Goal: Task Accomplishment & Management: Use online tool/utility

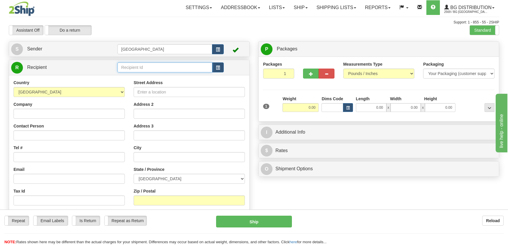
click at [163, 69] on input "text" at bounding box center [164, 68] width 95 height 10
click at [160, 79] on div "5554" at bounding box center [163, 77] width 89 height 6
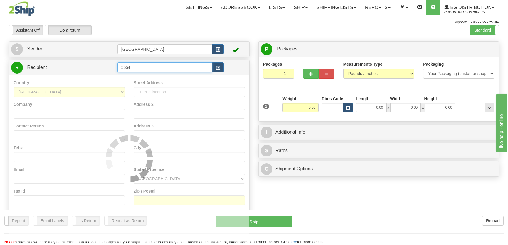
type input "5554"
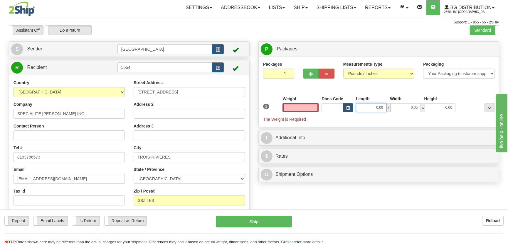
type input "0.00"
click at [380, 110] on input "0.00" at bounding box center [371, 107] width 31 height 9
type input "9.00"
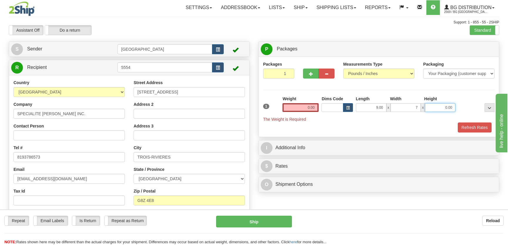
type input "7.00"
type input "5.00"
click at [314, 109] on input "0.00" at bounding box center [300, 107] width 36 height 9
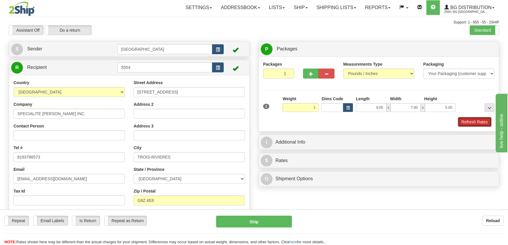
type input "1.00"
click at [462, 122] on button "Refresh Rates" at bounding box center [475, 122] width 34 height 10
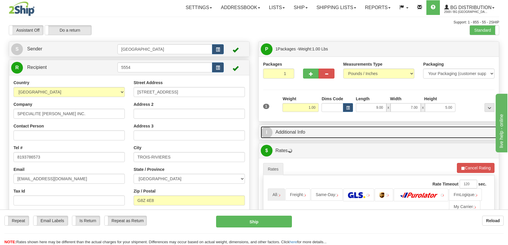
click at [440, 127] on link "I Additional Info" at bounding box center [379, 133] width 236 height 12
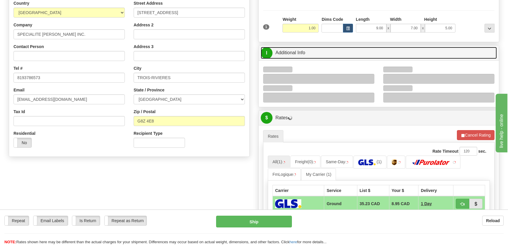
scroll to position [80, 0]
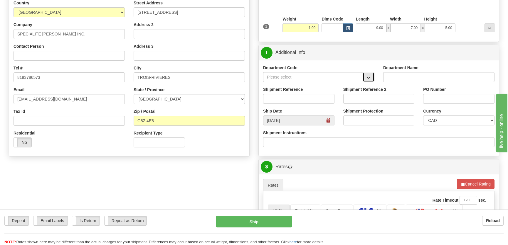
click at [370, 76] on span "button" at bounding box center [368, 78] width 4 height 4
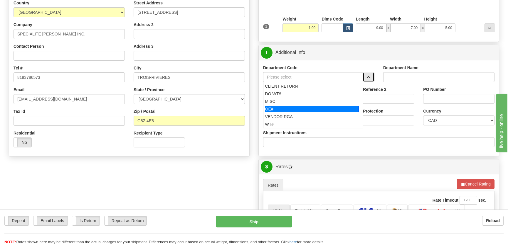
click at [304, 110] on div "OE#" at bounding box center [312, 109] width 94 height 6
type input "OE#"
type input "ORDERS"
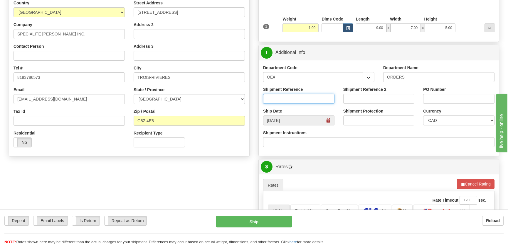
click at [309, 101] on input "Shipment Reference" at bounding box center [298, 99] width 71 height 10
type input "50322988-00"
click at [432, 95] on input "PO Number" at bounding box center [458, 99] width 71 height 10
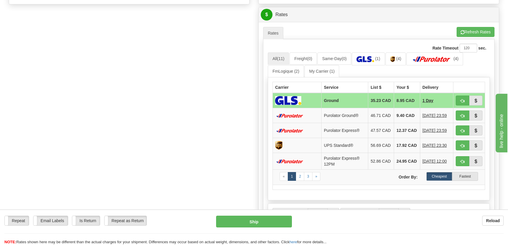
scroll to position [240, 0]
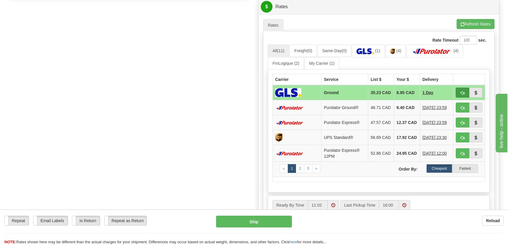
type input "."
click at [461, 91] on button "button" at bounding box center [463, 93] width 14 height 10
type input "1"
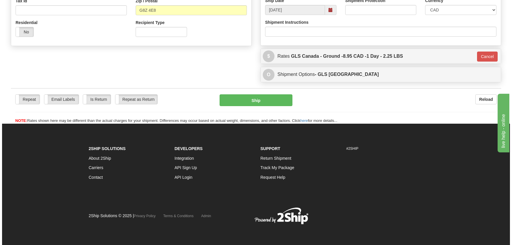
scroll to position [191, 0]
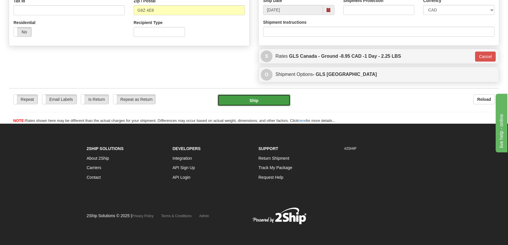
click at [252, 100] on button "Ship" at bounding box center [254, 101] width 73 height 12
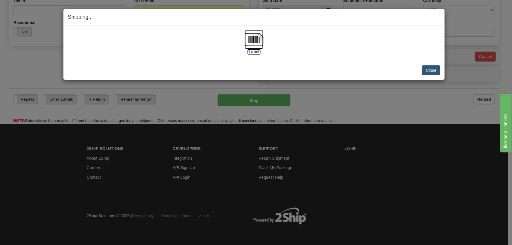
click at [251, 44] on img at bounding box center [254, 39] width 19 height 19
click at [432, 71] on button "Close" at bounding box center [431, 70] width 18 height 10
